Goal: Find specific page/section: Find specific page/section

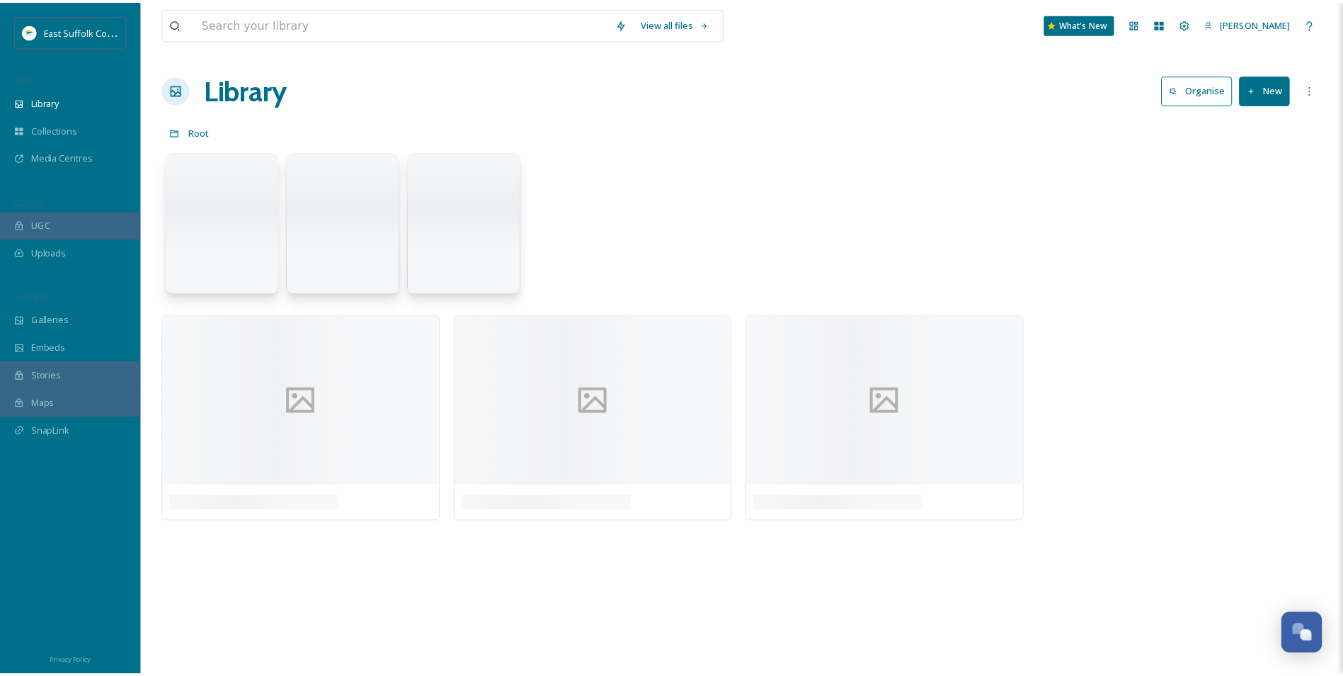
scroll to position [6182, 0]
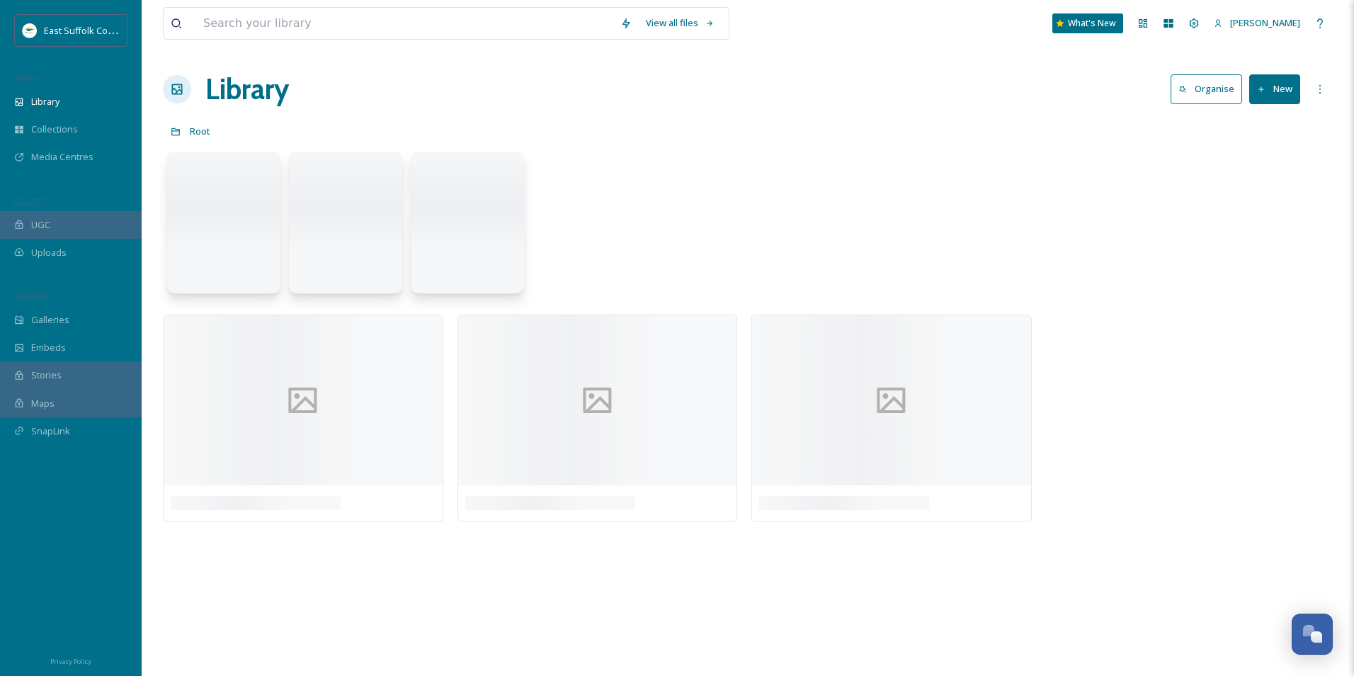
click at [246, 97] on h1 "Library" at bounding box center [247, 89] width 84 height 42
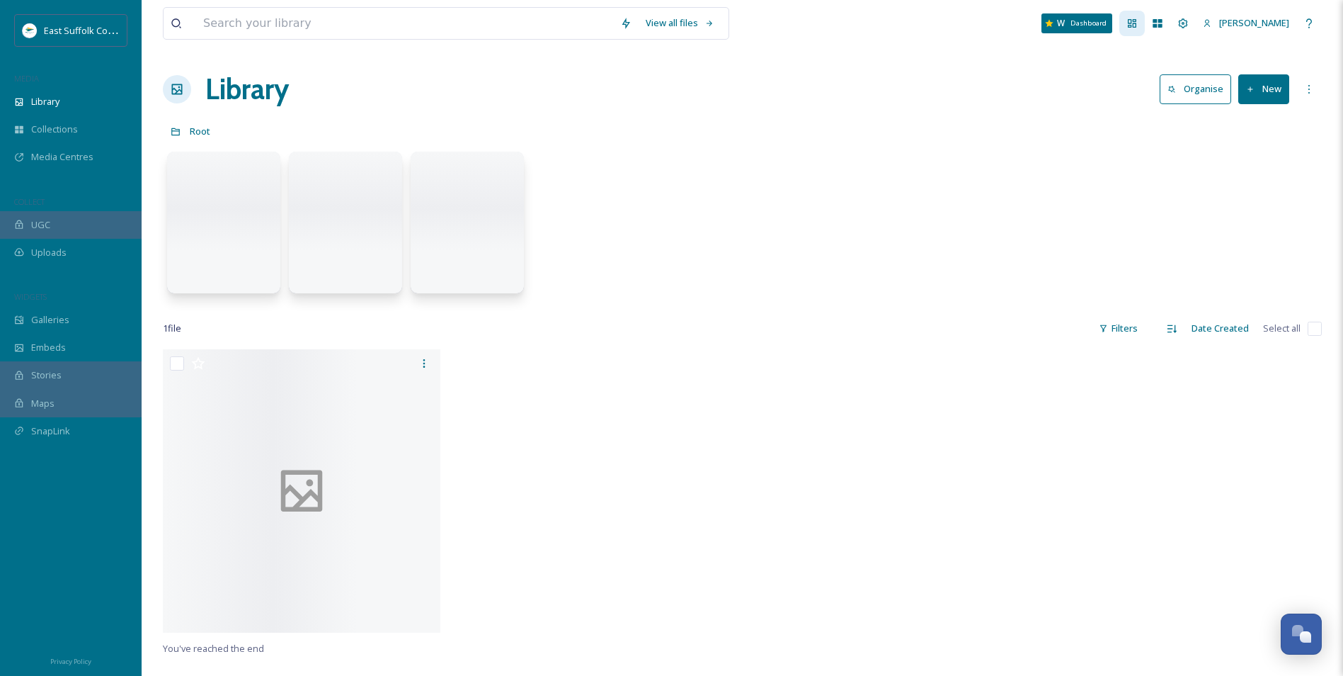
click at [1138, 28] on icon at bounding box center [1132, 23] width 11 height 11
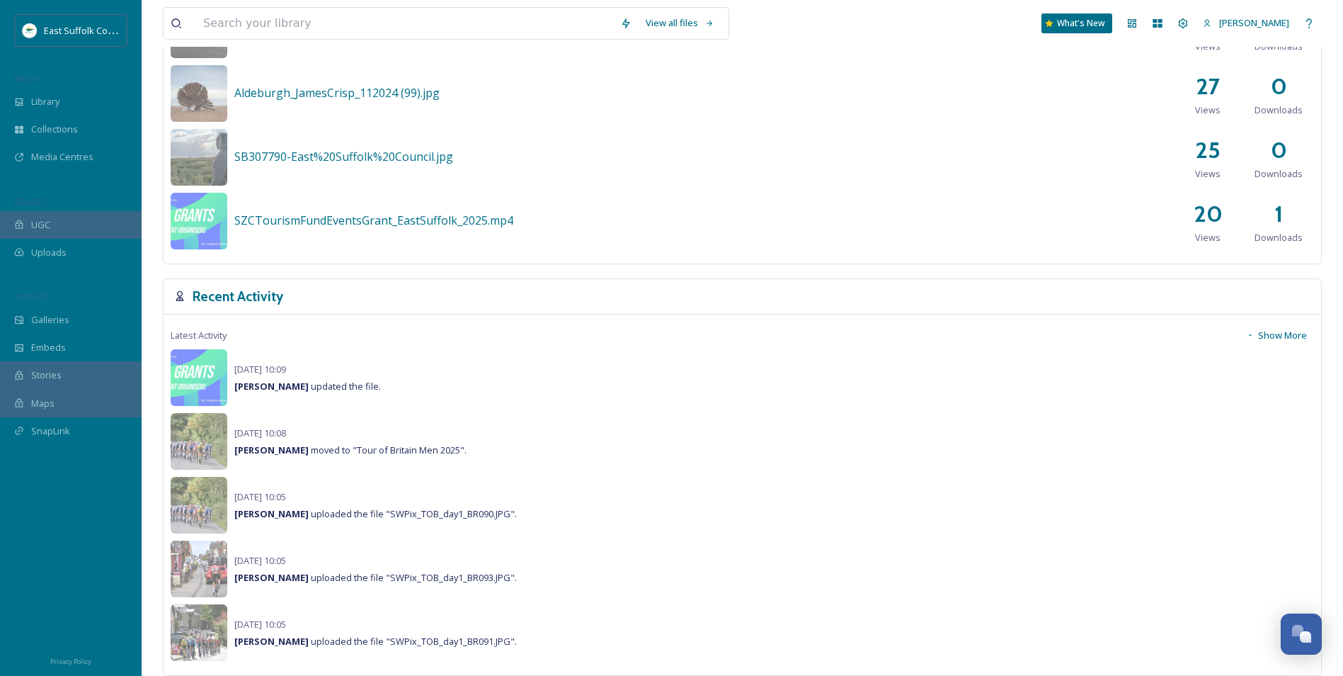
scroll to position [779, 0]
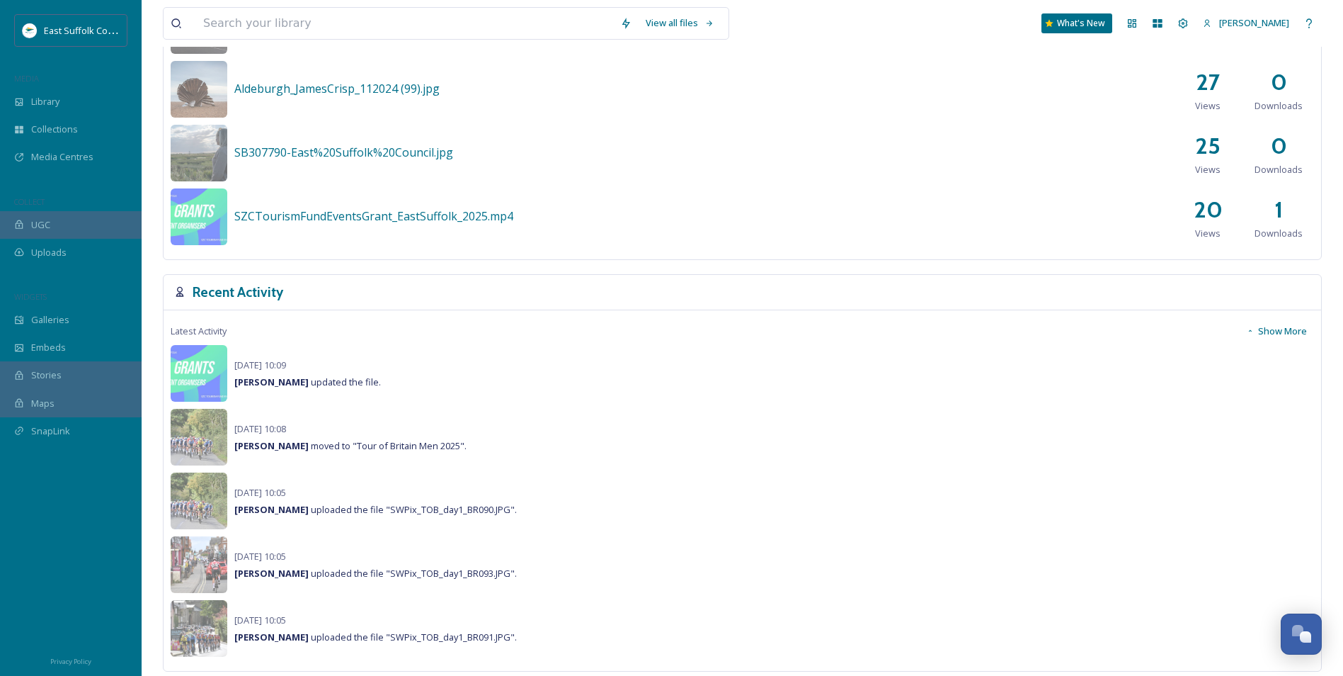
click at [1286, 331] on button "Show More" at bounding box center [1276, 331] width 75 height 28
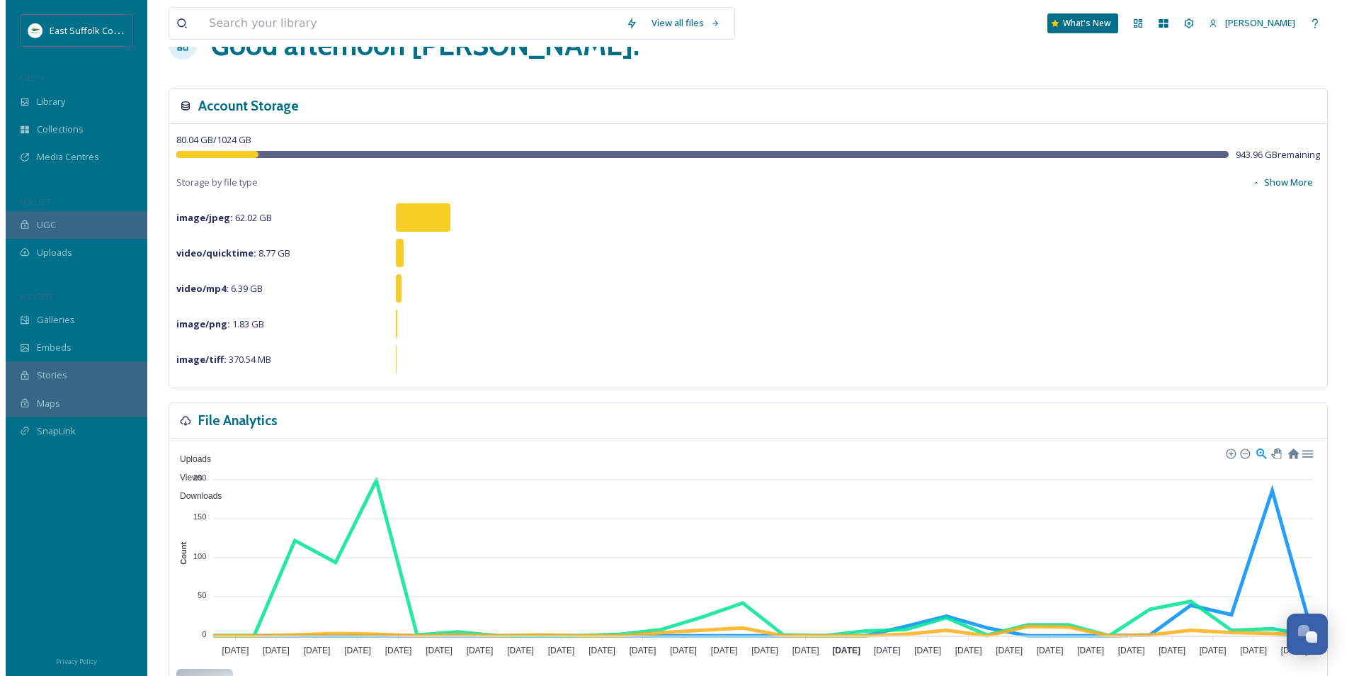
scroll to position [0, 0]
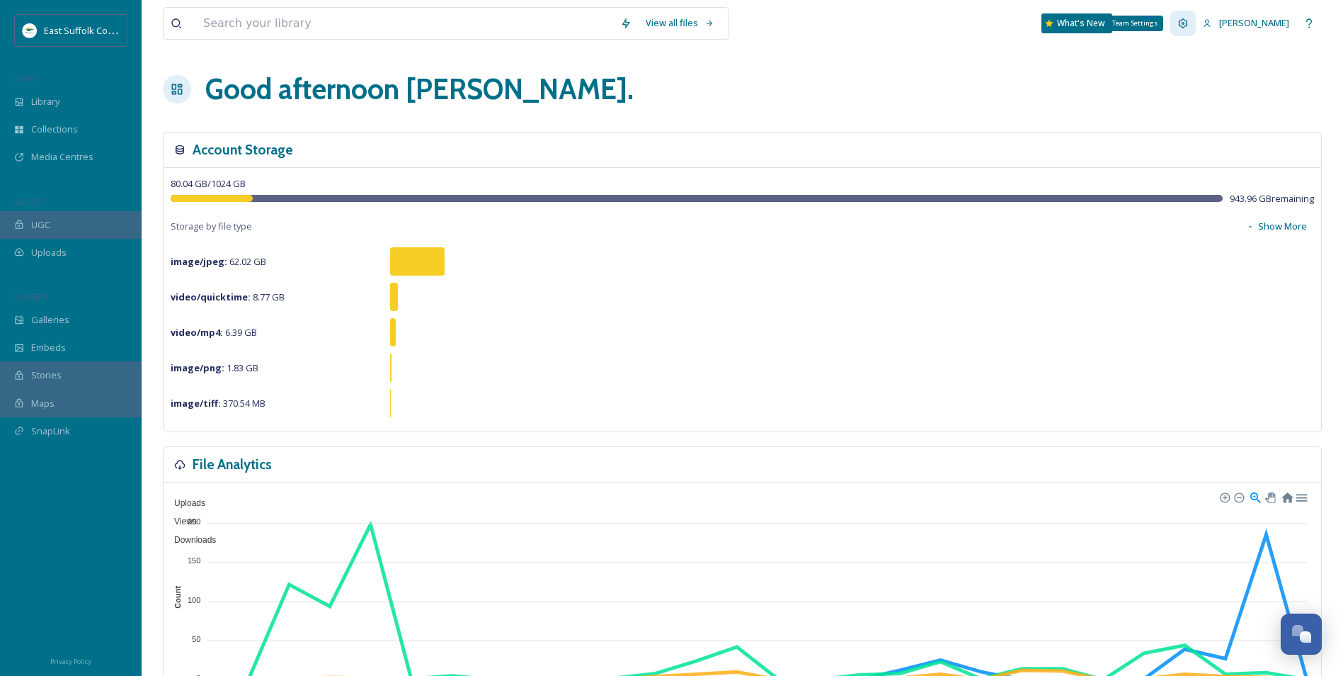
click at [1189, 25] on icon at bounding box center [1183, 23] width 11 height 11
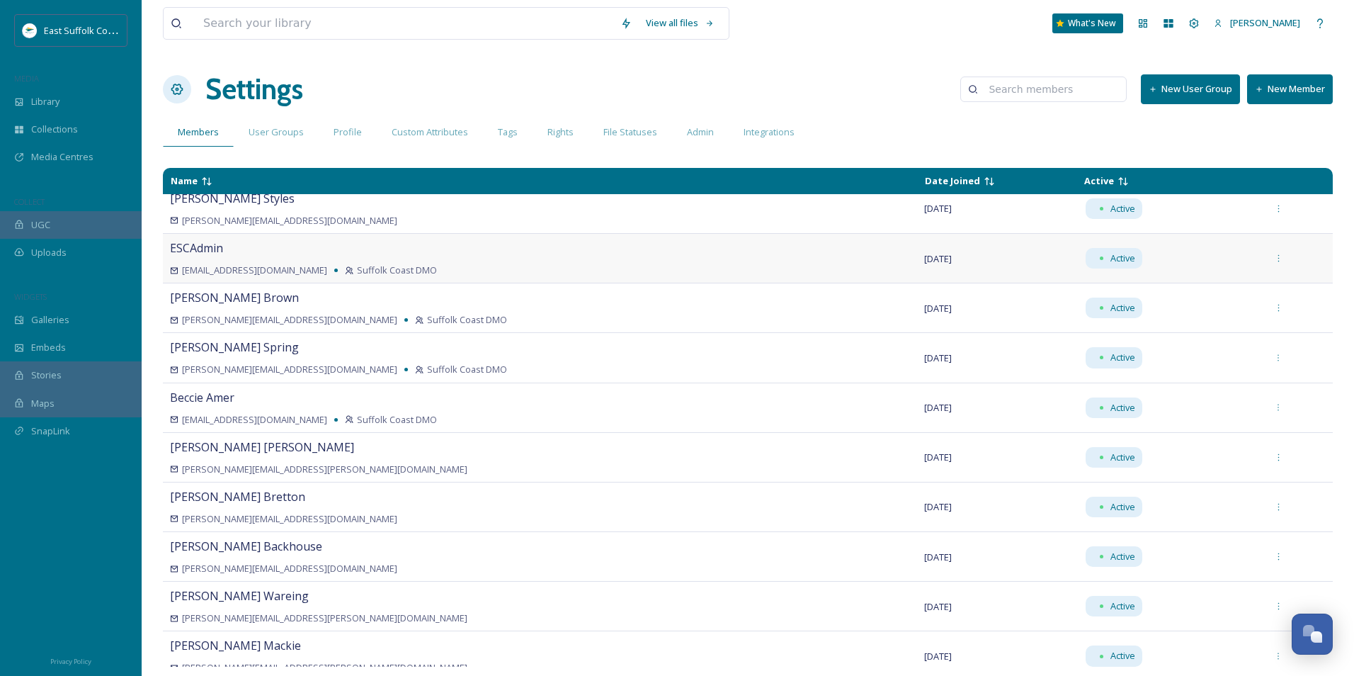
scroll to position [921, 0]
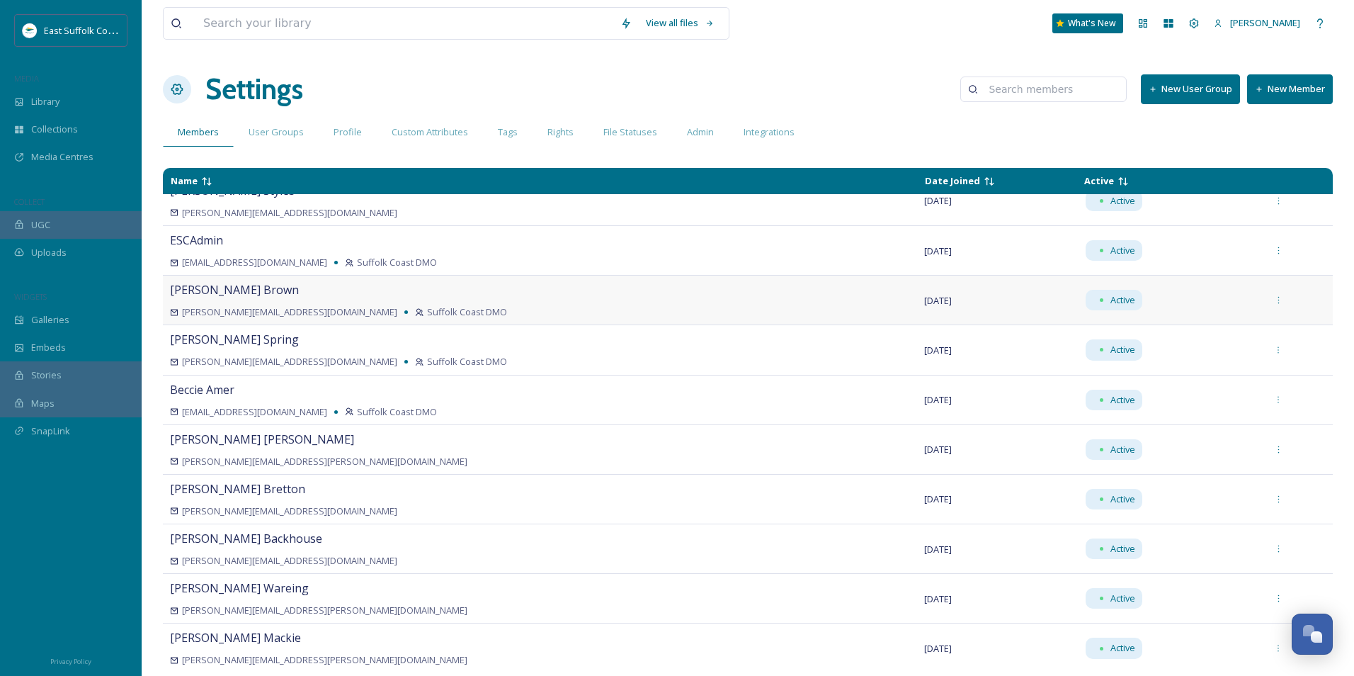
click at [502, 303] on div "[PERSON_NAME] [PERSON_NAME][EMAIL_ADDRESS][DOMAIN_NAME] Suffolk Coast DMO" at bounding box center [540, 300] width 740 height 38
click at [1266, 300] on div at bounding box center [1278, 300] width 25 height 25
drag, startPoint x: 54, startPoint y: 509, endPoint x: 59, endPoint y: 498, distance: 12.4
click at [54, 509] on div at bounding box center [71, 555] width 142 height 178
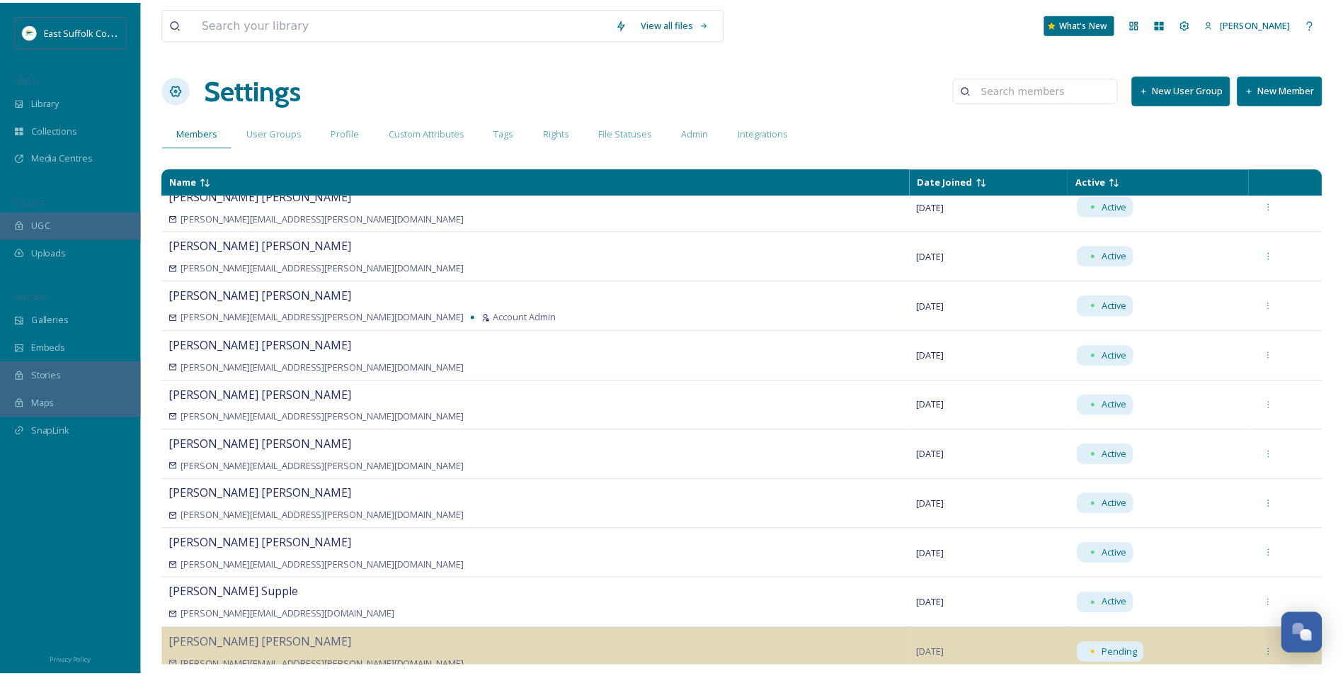
scroll to position [0, 0]
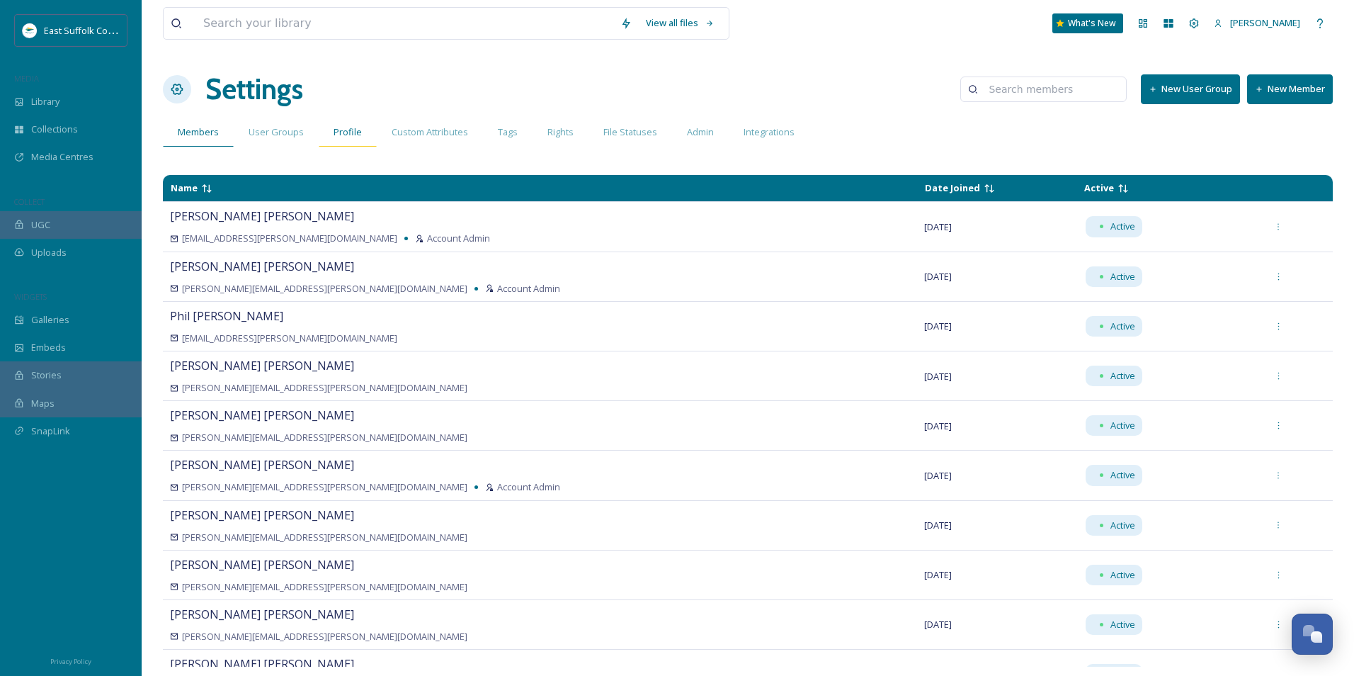
click at [334, 132] on span "Profile" at bounding box center [348, 131] width 28 height 13
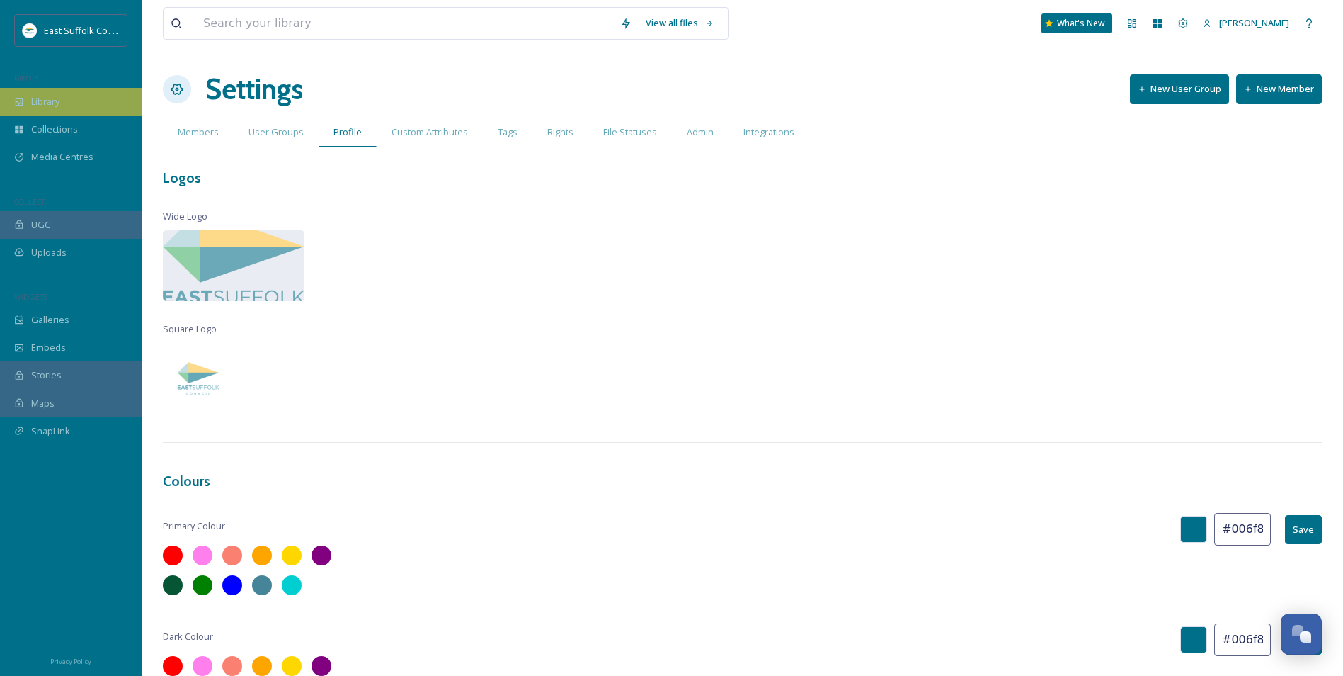
click at [58, 106] on span "Library" at bounding box center [45, 101] width 28 height 13
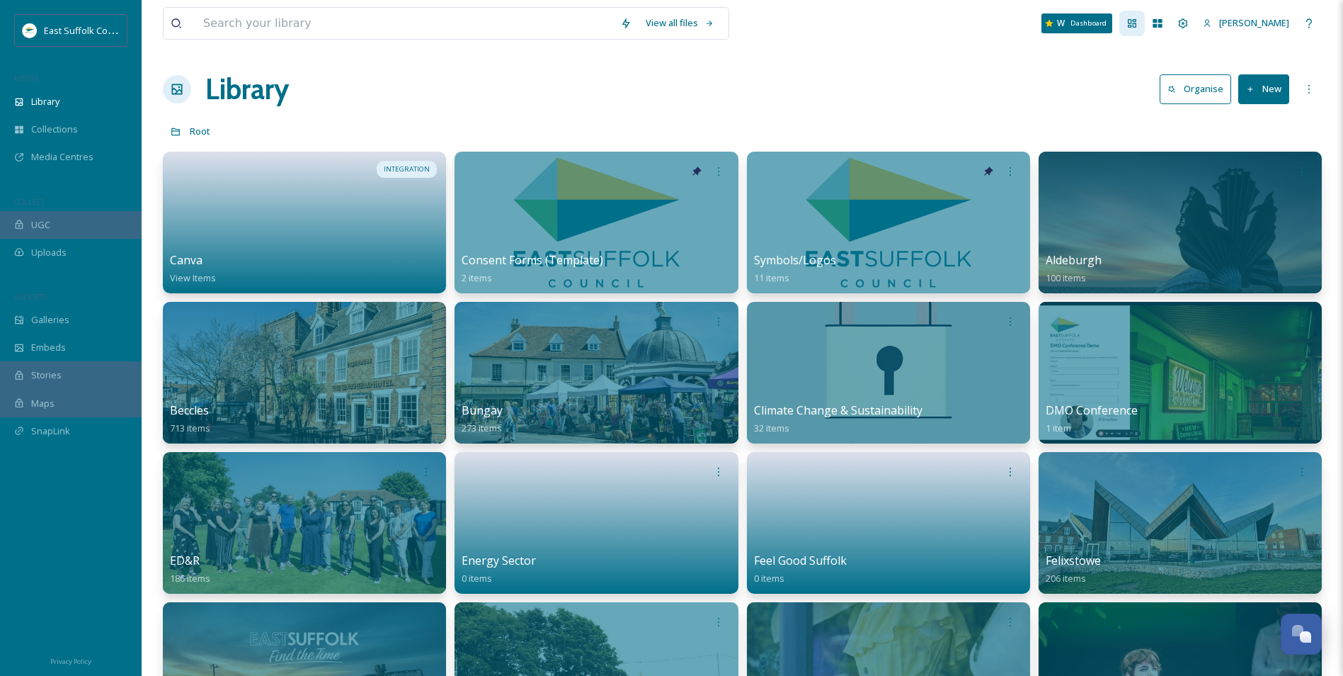
click at [1138, 21] on icon at bounding box center [1132, 23] width 11 height 11
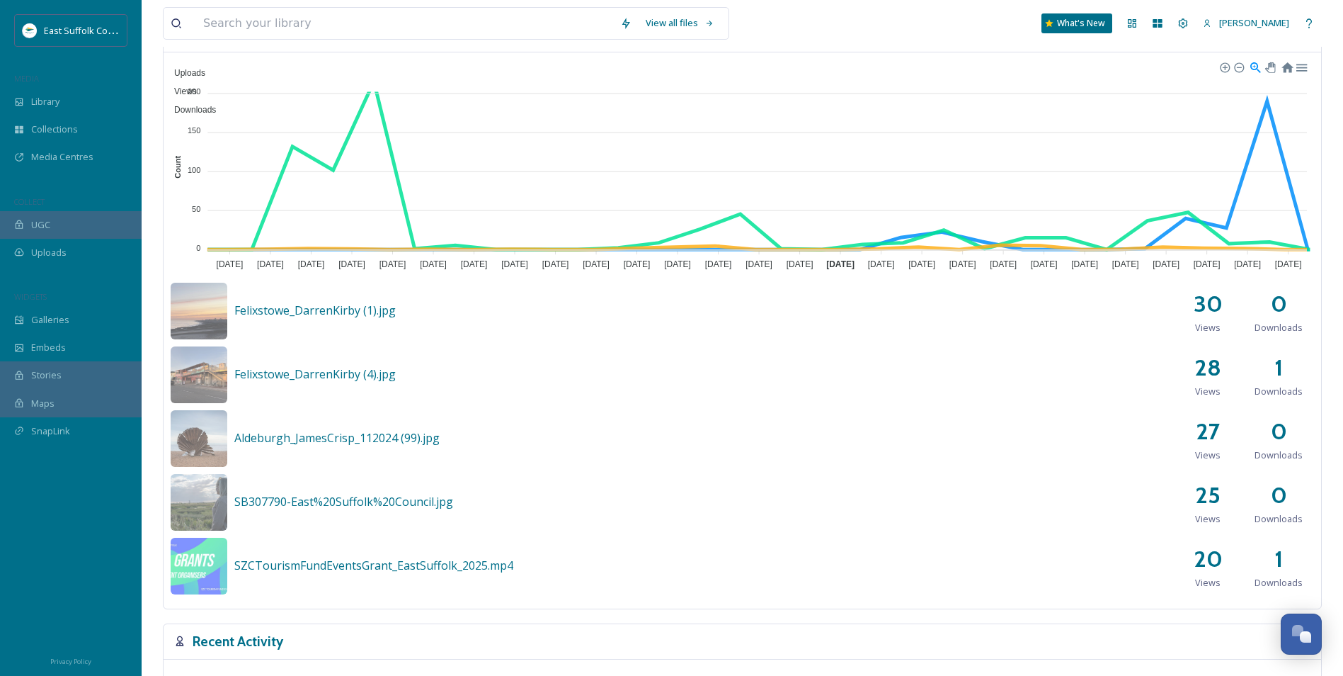
scroll to position [850, 0]
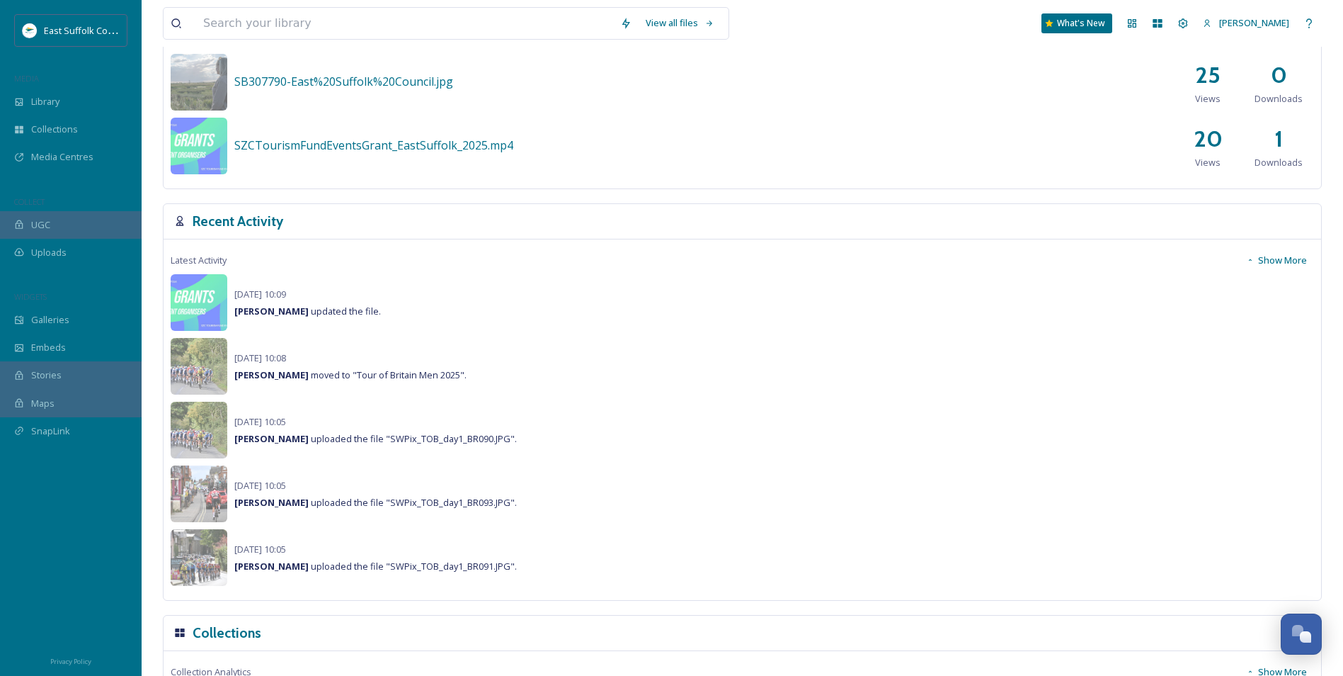
click at [1276, 263] on button "Show More" at bounding box center [1276, 260] width 75 height 28
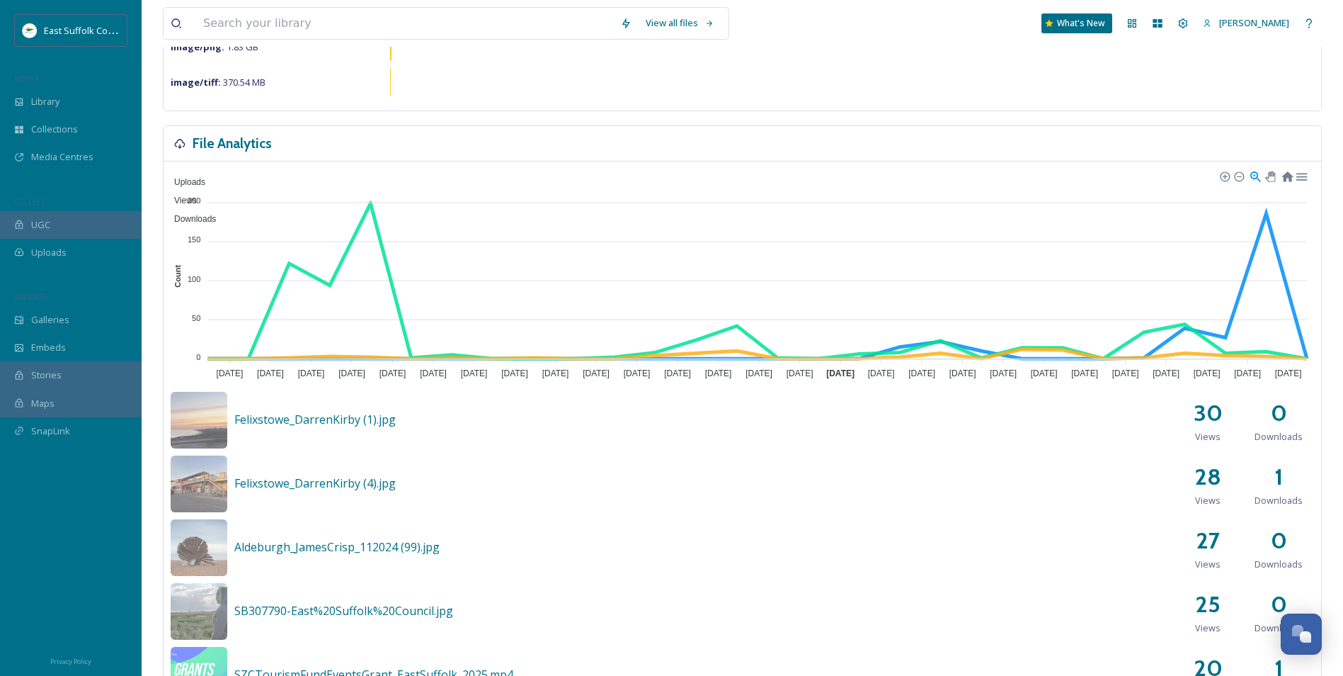
scroll to position [0, 0]
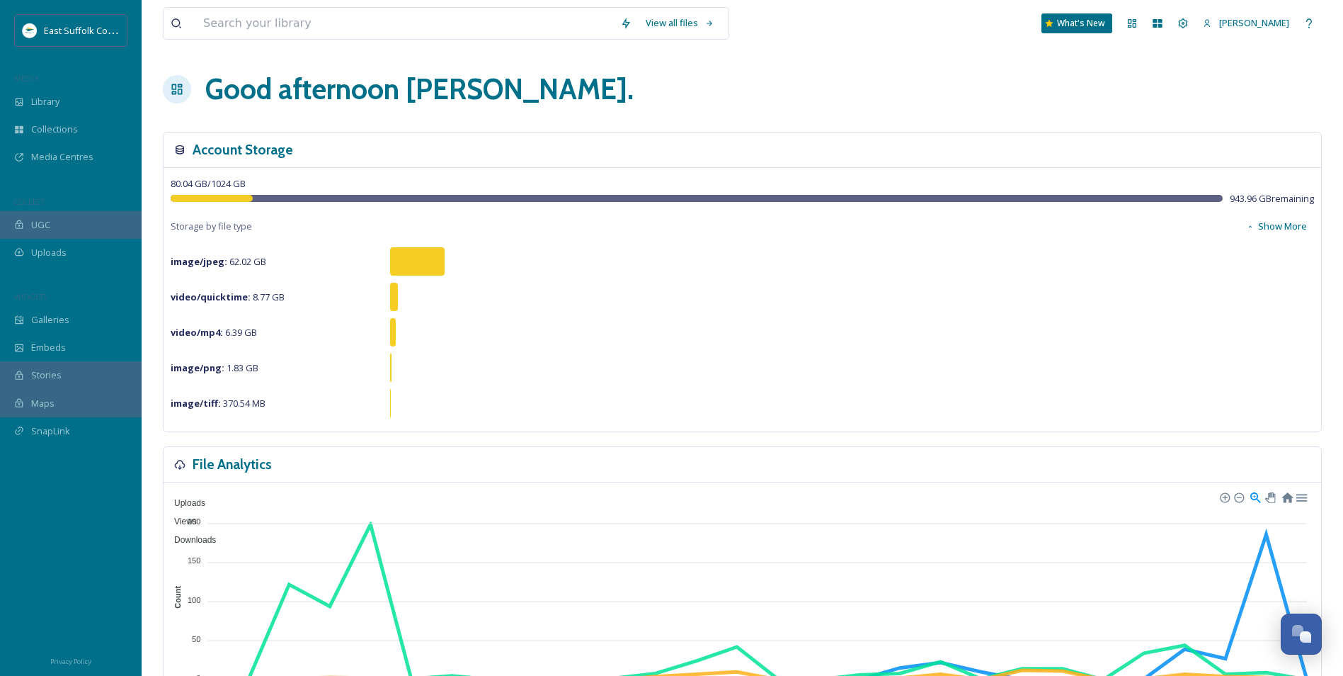
drag, startPoint x: 537, startPoint y: 525, endPoint x: 518, endPoint y: 314, distance: 212.7
click at [92, 110] on div "Library" at bounding box center [71, 102] width 142 height 28
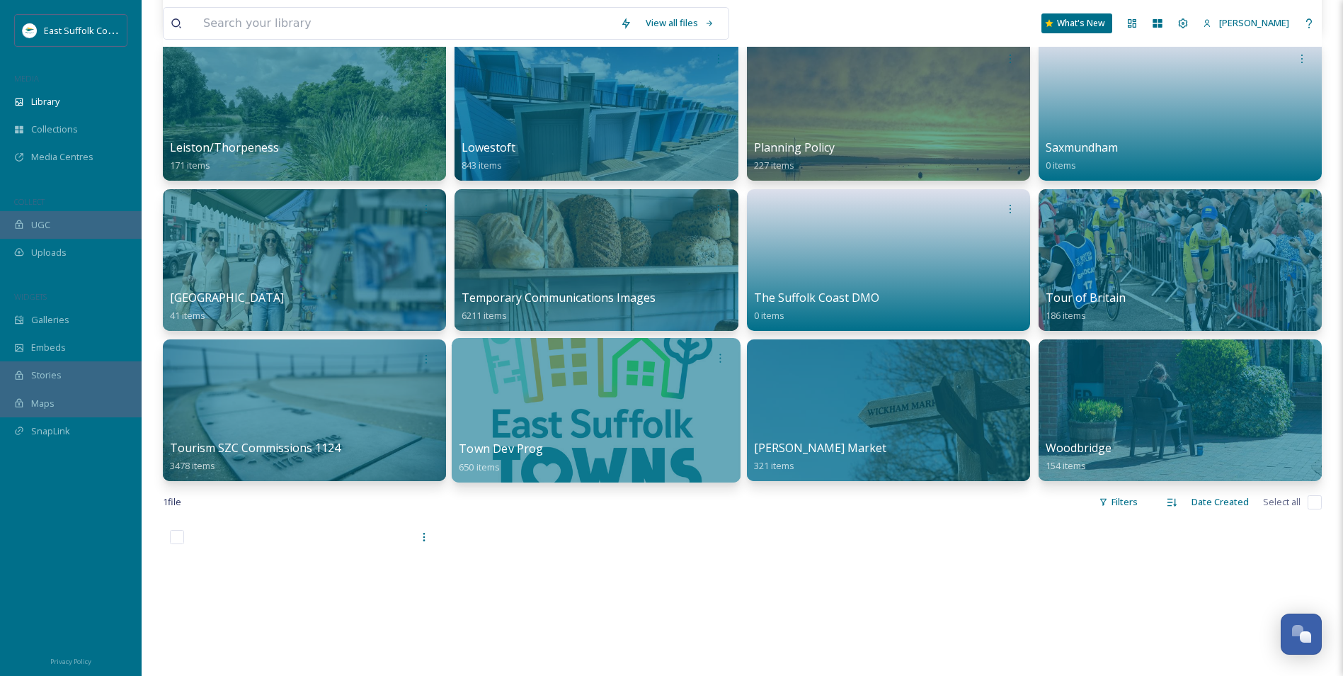
scroll to position [637, 0]
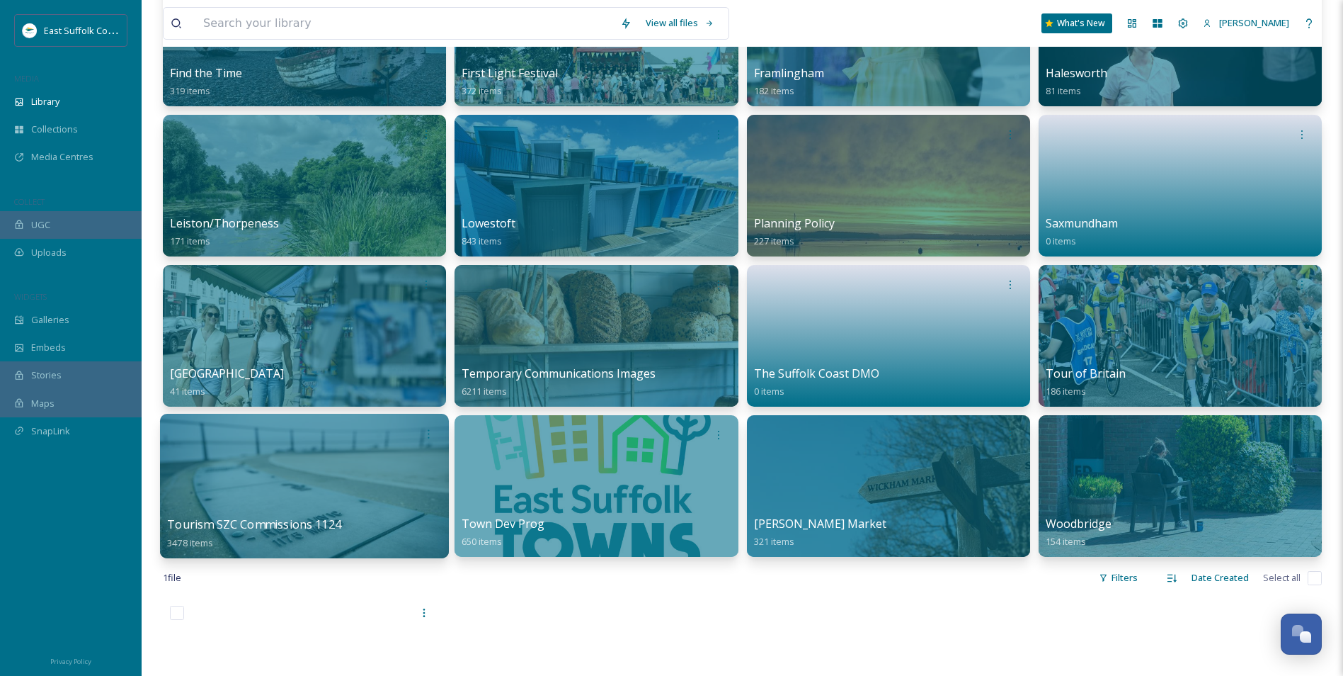
click at [362, 501] on div at bounding box center [304, 486] width 289 height 144
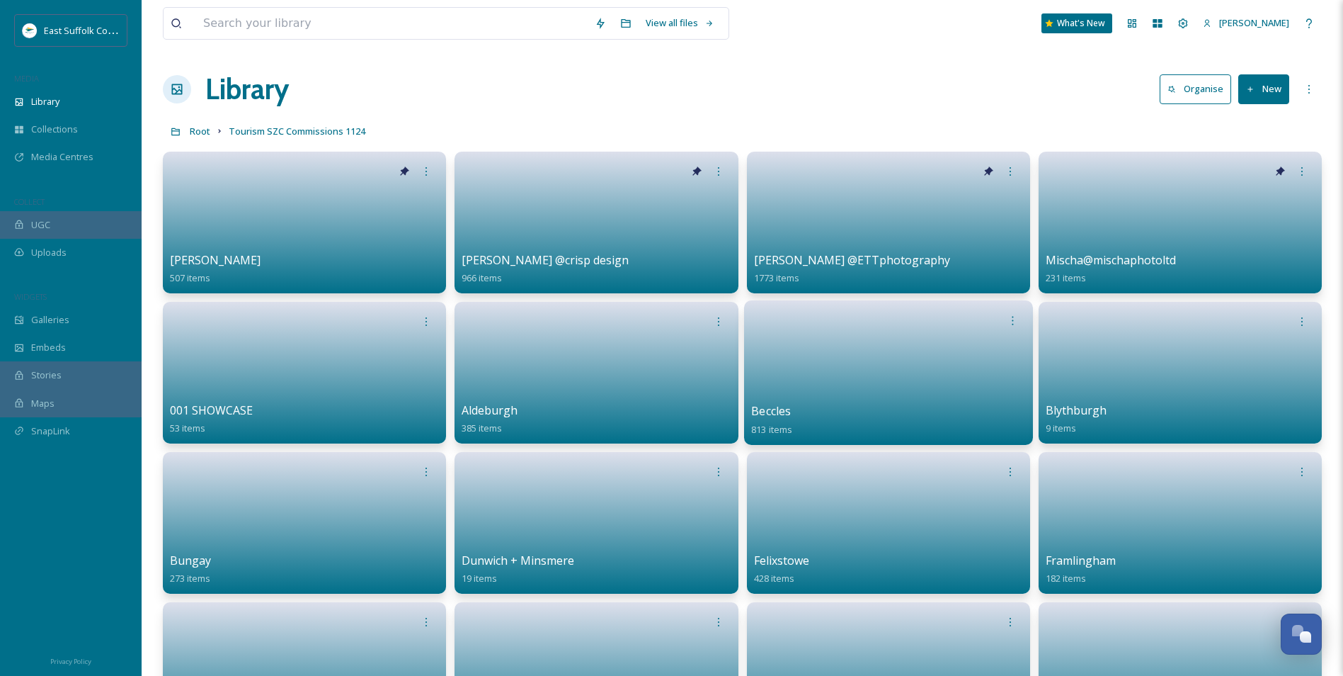
click at [851, 389] on link at bounding box center [888, 368] width 275 height 69
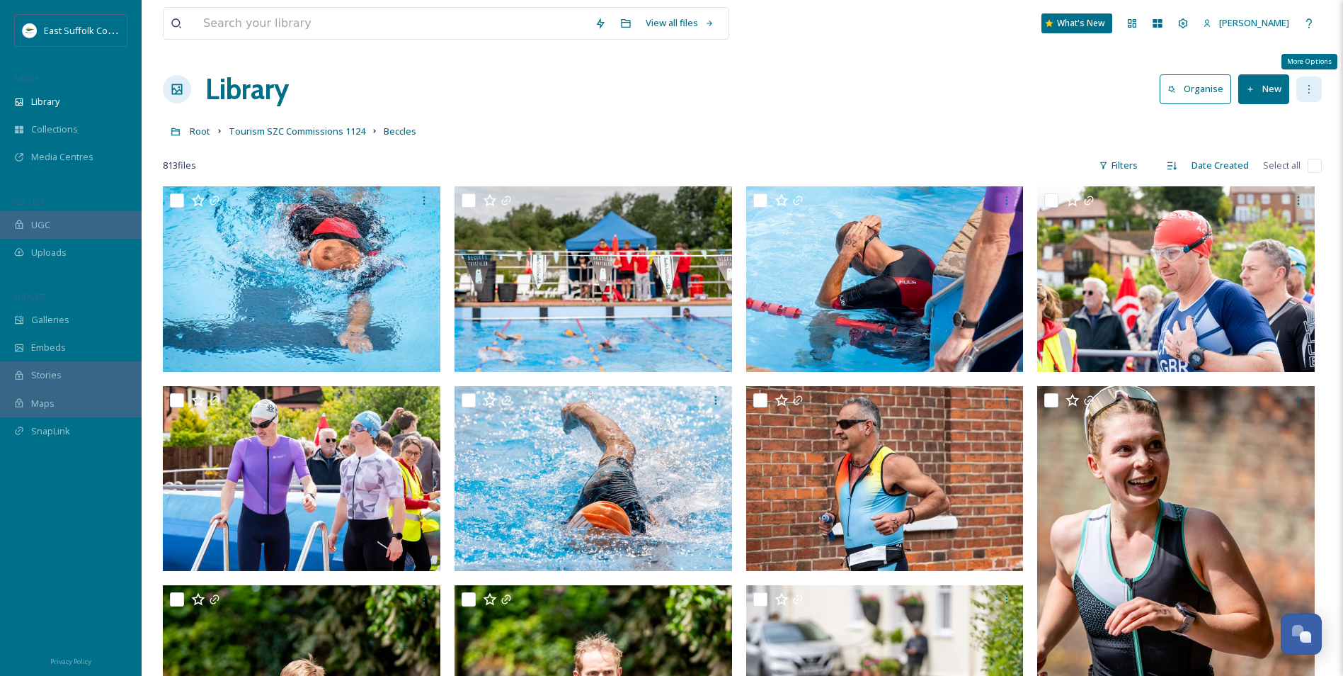
click at [1307, 85] on icon at bounding box center [1309, 89] width 11 height 11
click at [1139, 160] on div "Filters" at bounding box center [1118, 166] width 53 height 28
drag, startPoint x: 921, startPoint y: 144, endPoint x: 927, endPoint y: 140, distance: 7.3
click at [921, 142] on div "Root Tourism SZC Commissions 1124 Beccles" at bounding box center [742, 131] width 1159 height 27
click at [78, 149] on div "Media Centres" at bounding box center [71, 157] width 142 height 28
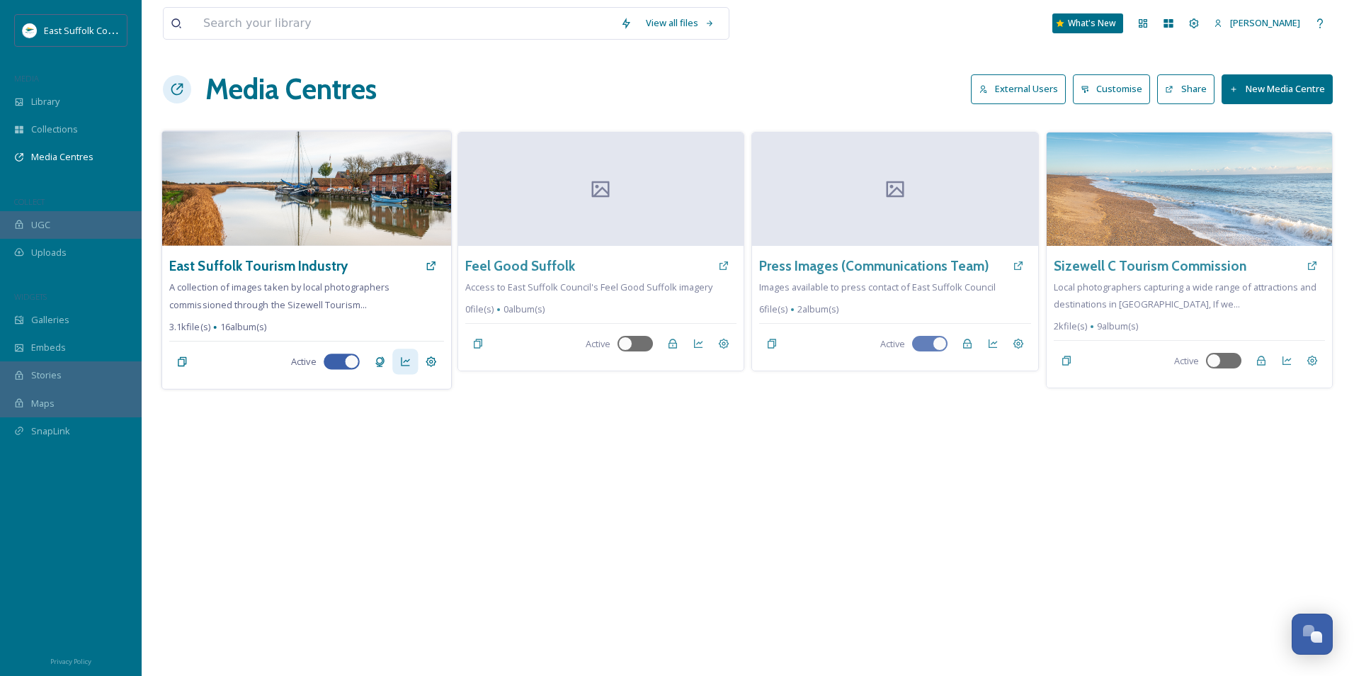
click at [406, 356] on icon at bounding box center [404, 361] width 11 height 11
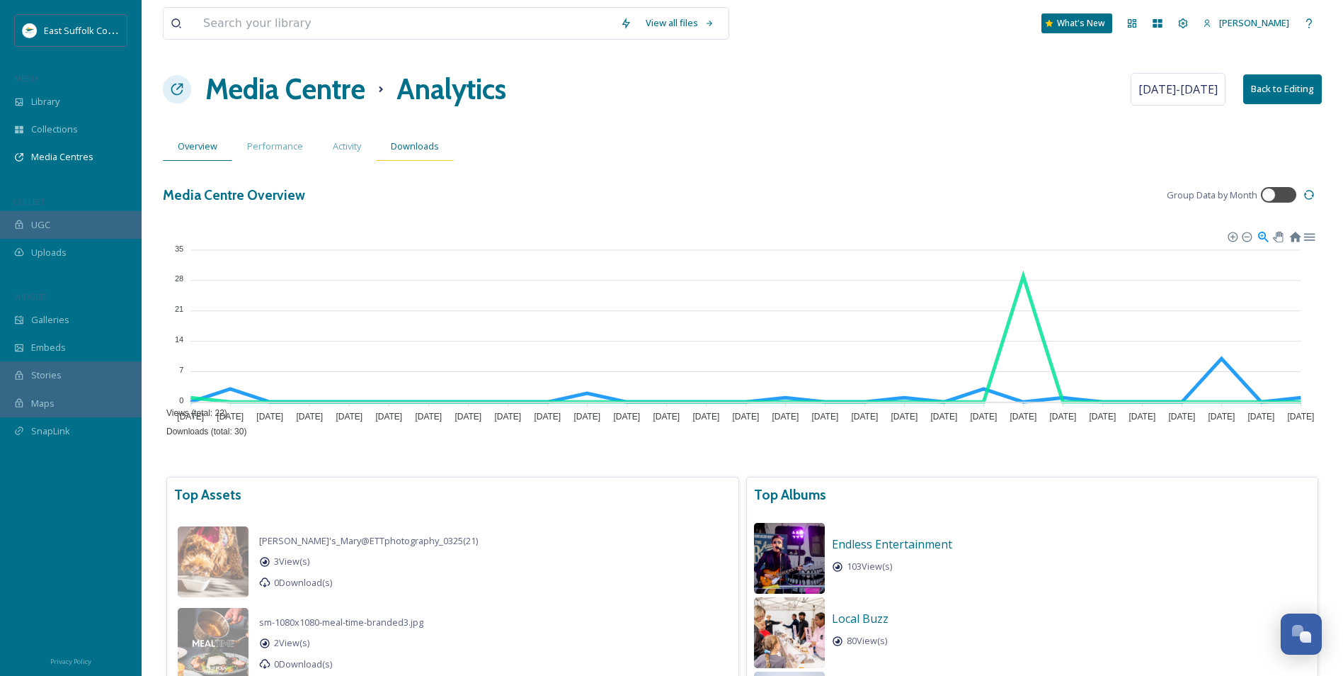
drag, startPoint x: 420, startPoint y: 156, endPoint x: 408, endPoint y: 156, distance: 12.0
click at [421, 157] on div "Downloads" at bounding box center [415, 146] width 78 height 29
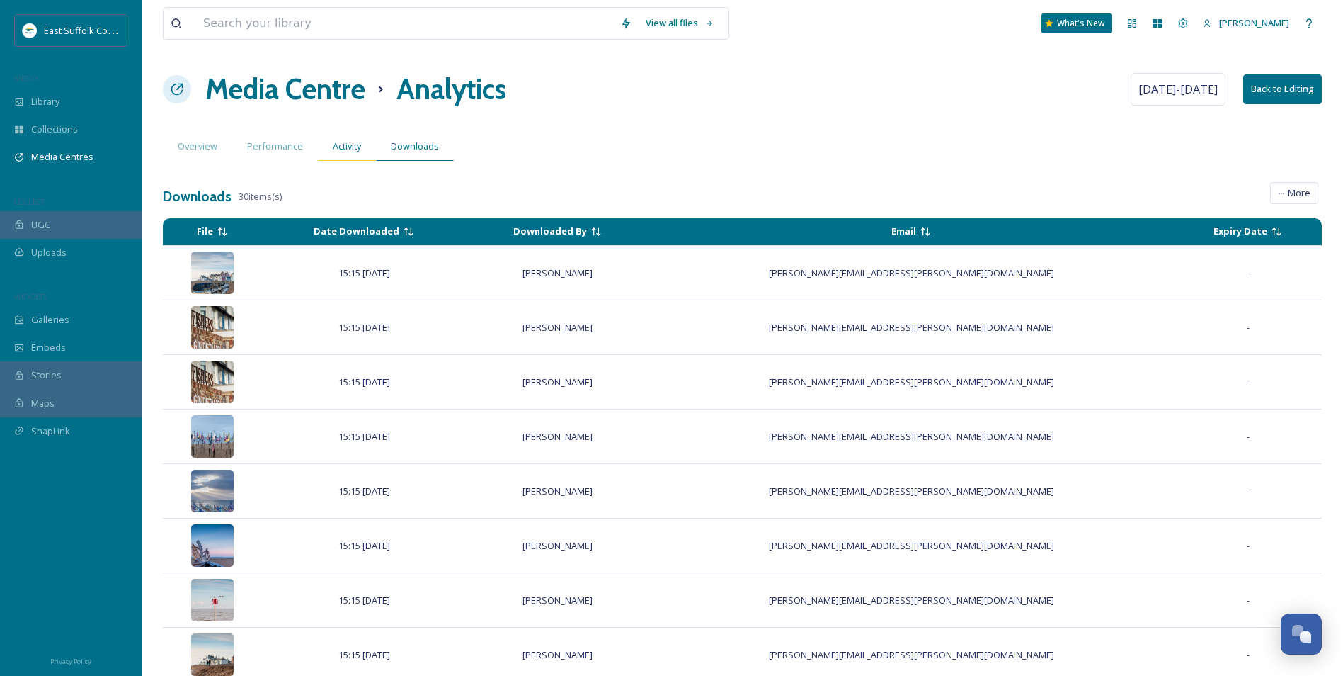
drag, startPoint x: 330, startPoint y: 157, endPoint x: 337, endPoint y: 156, distance: 7.1
click at [331, 157] on div "Activity" at bounding box center [347, 146] width 58 height 29
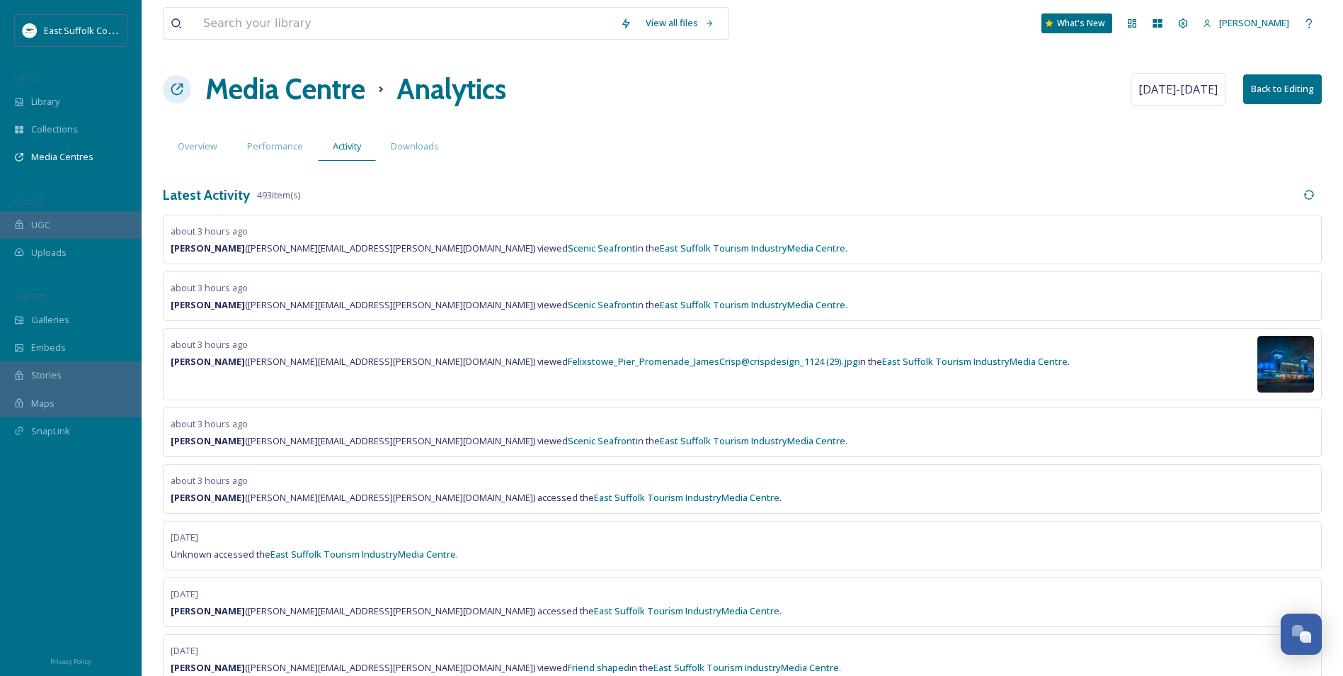
drag, startPoint x: 316, startPoint y: 105, endPoint x: 318, endPoint y: 98, distance: 7.4
click at [316, 103] on h1 "Media Centre" at bounding box center [285, 89] width 160 height 42
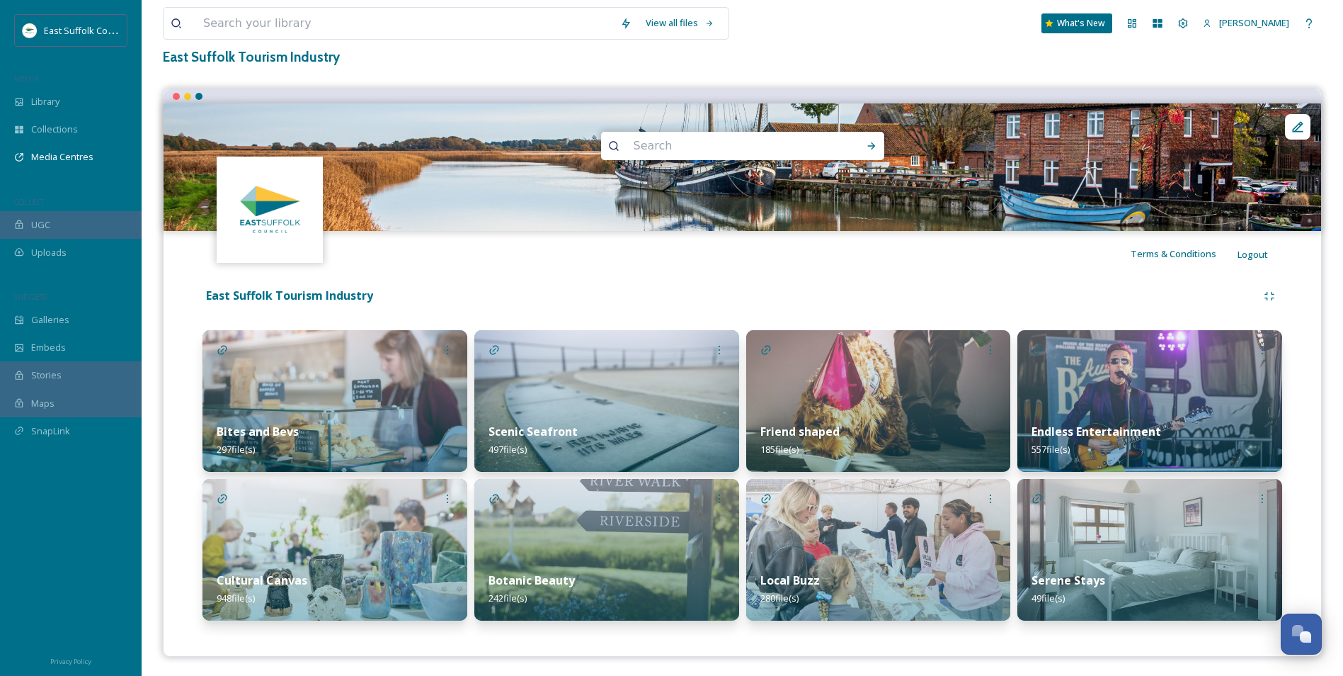
scroll to position [87, 0]
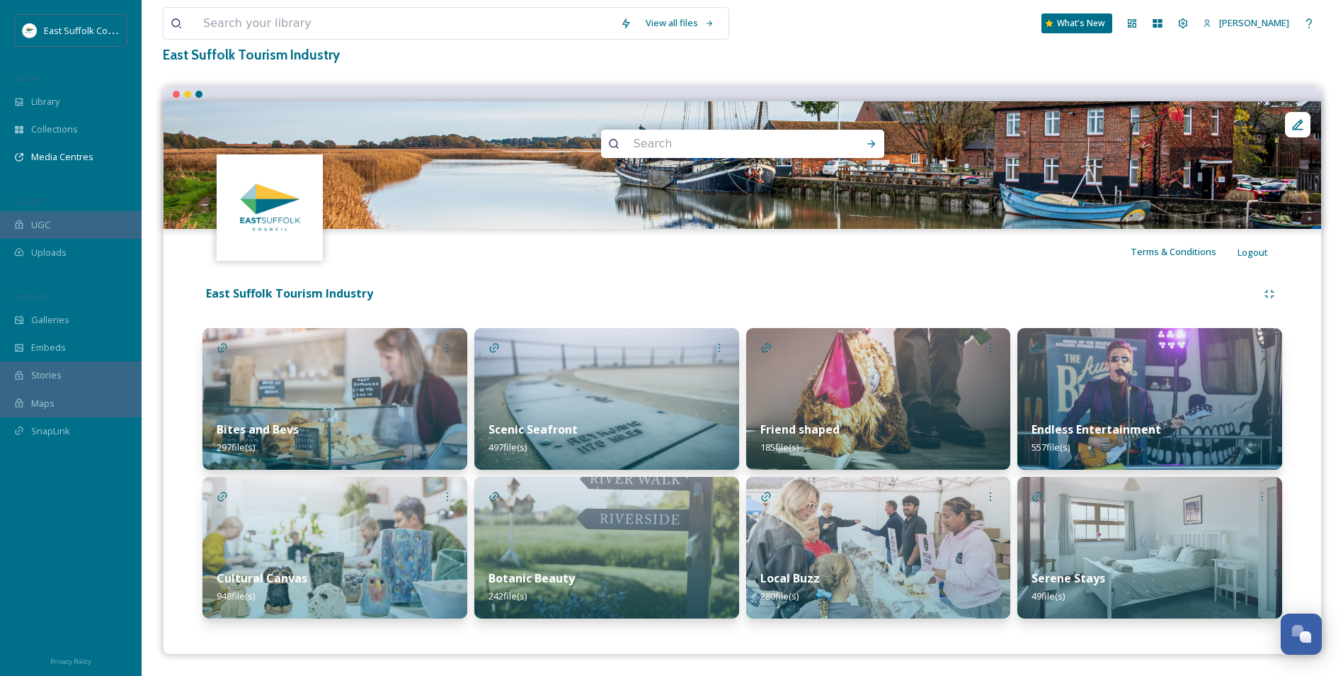
click at [719, 138] on input at bounding box center [724, 143] width 194 height 31
type input "Bungay"
click at [872, 146] on icon at bounding box center [871, 143] width 8 height 7
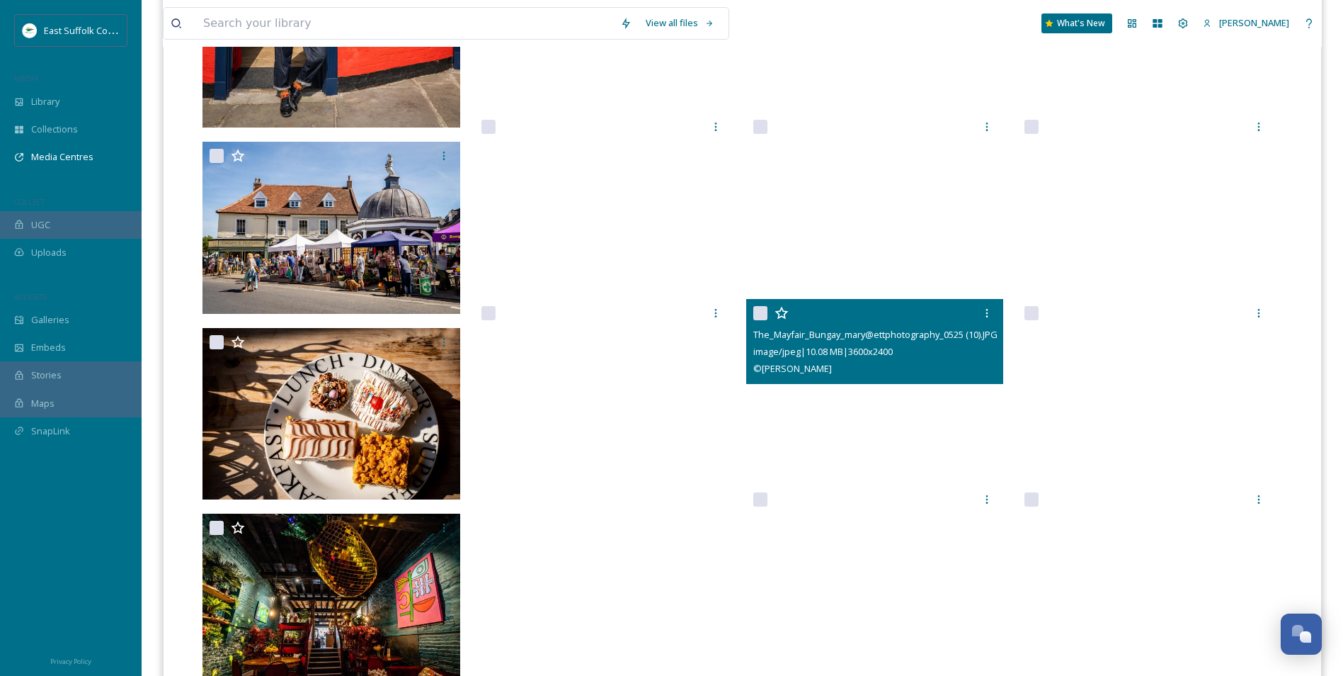
scroll to position [690, 0]
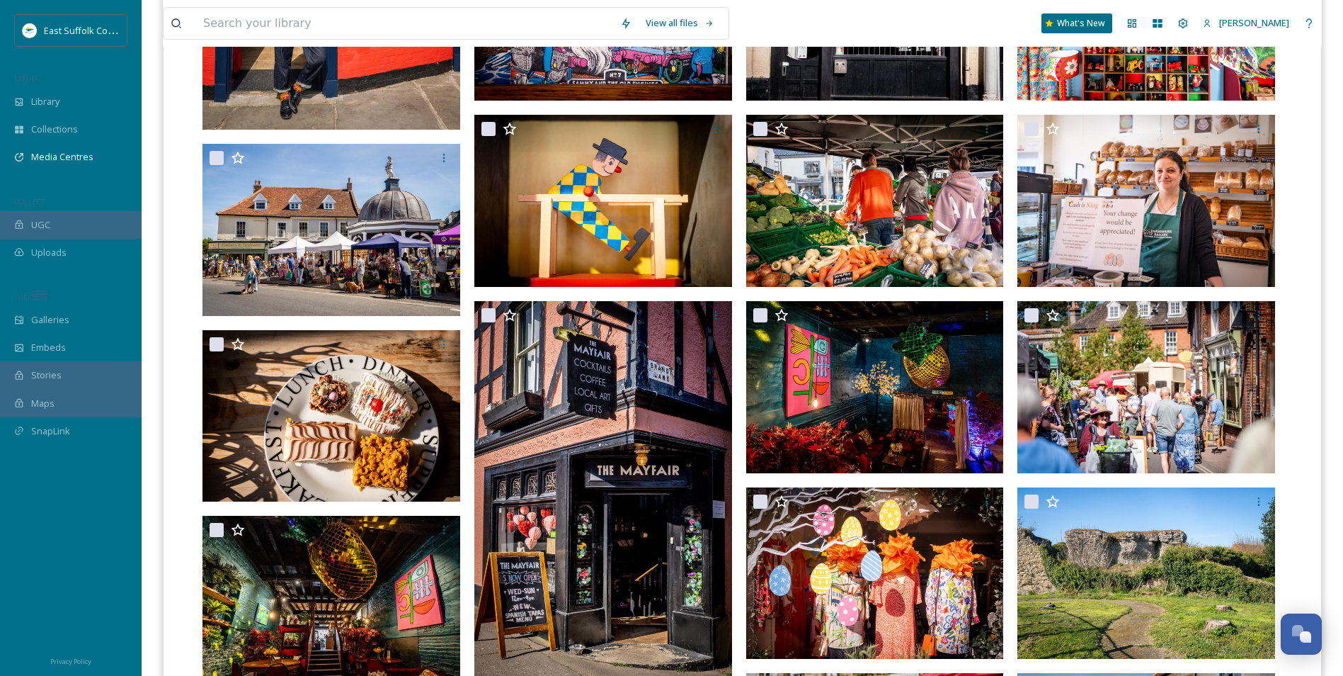
drag, startPoint x: 1297, startPoint y: 440, endPoint x: 1295, endPoint y: 458, distance: 18.5
